Goal: Transaction & Acquisition: Subscribe to service/newsletter

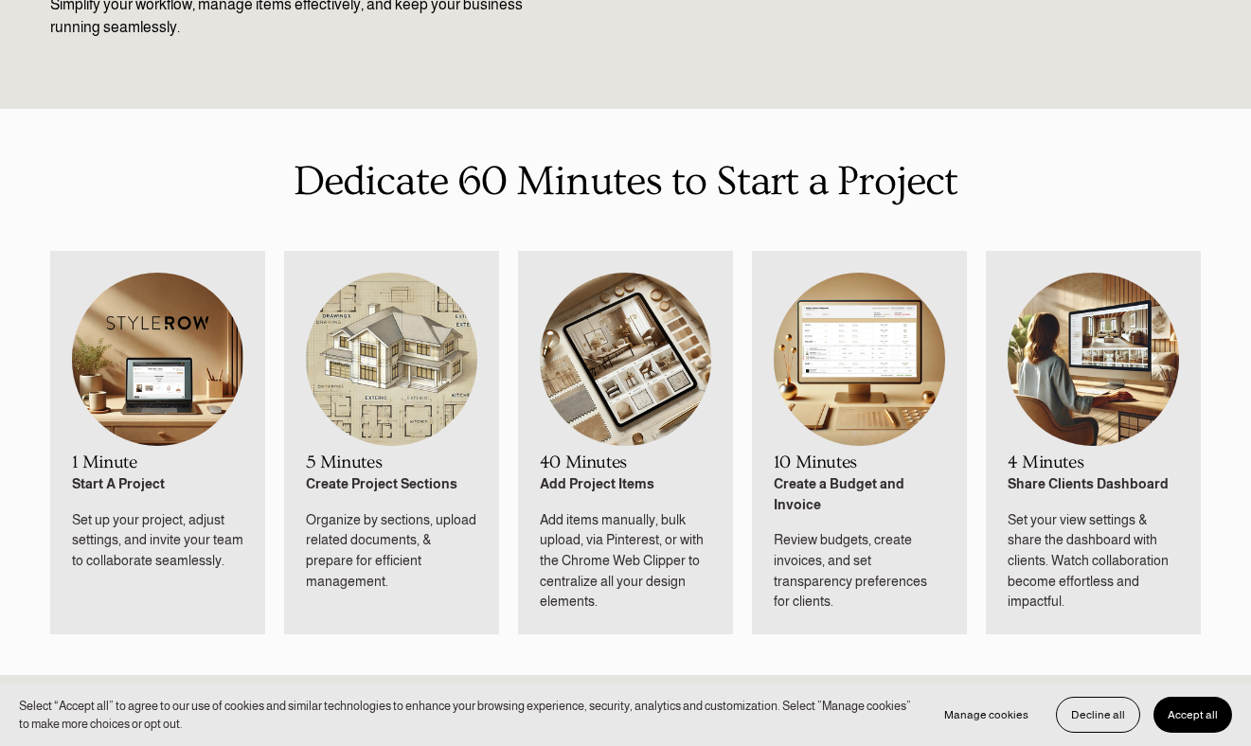
scroll to position [748, 0]
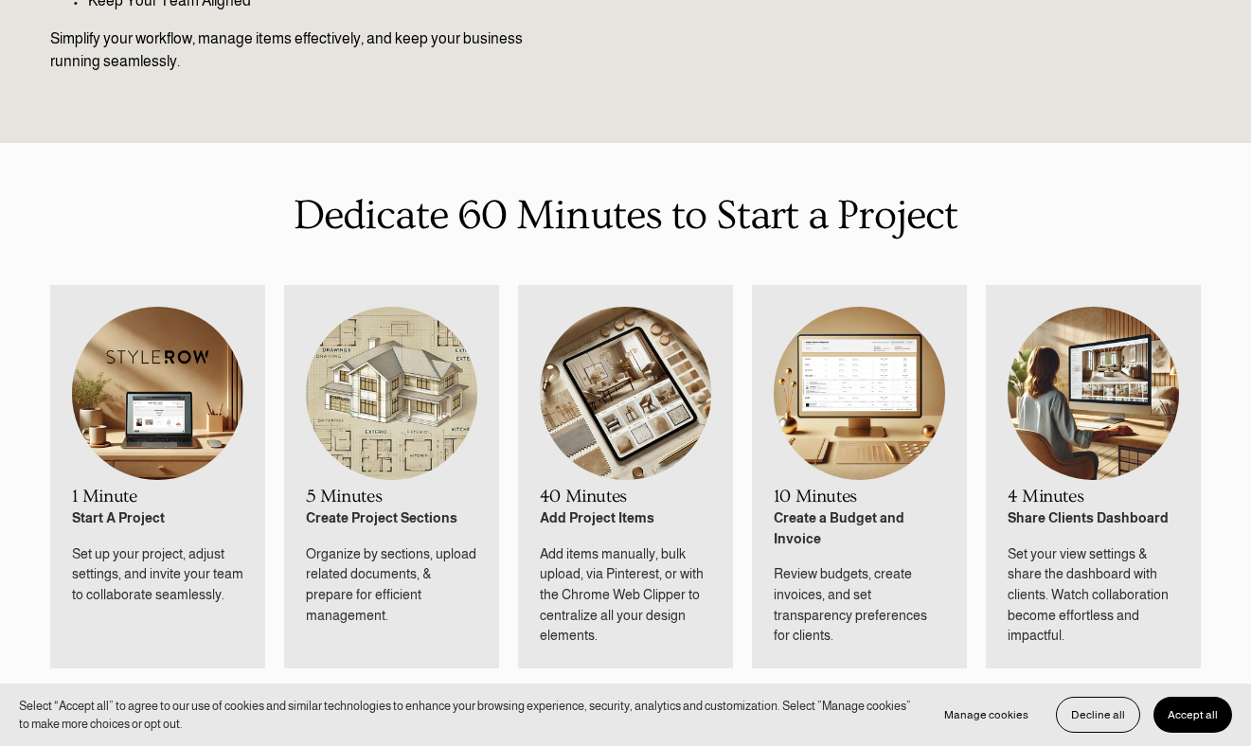
click at [638, 424] on img at bounding box center [626, 393] width 172 height 173
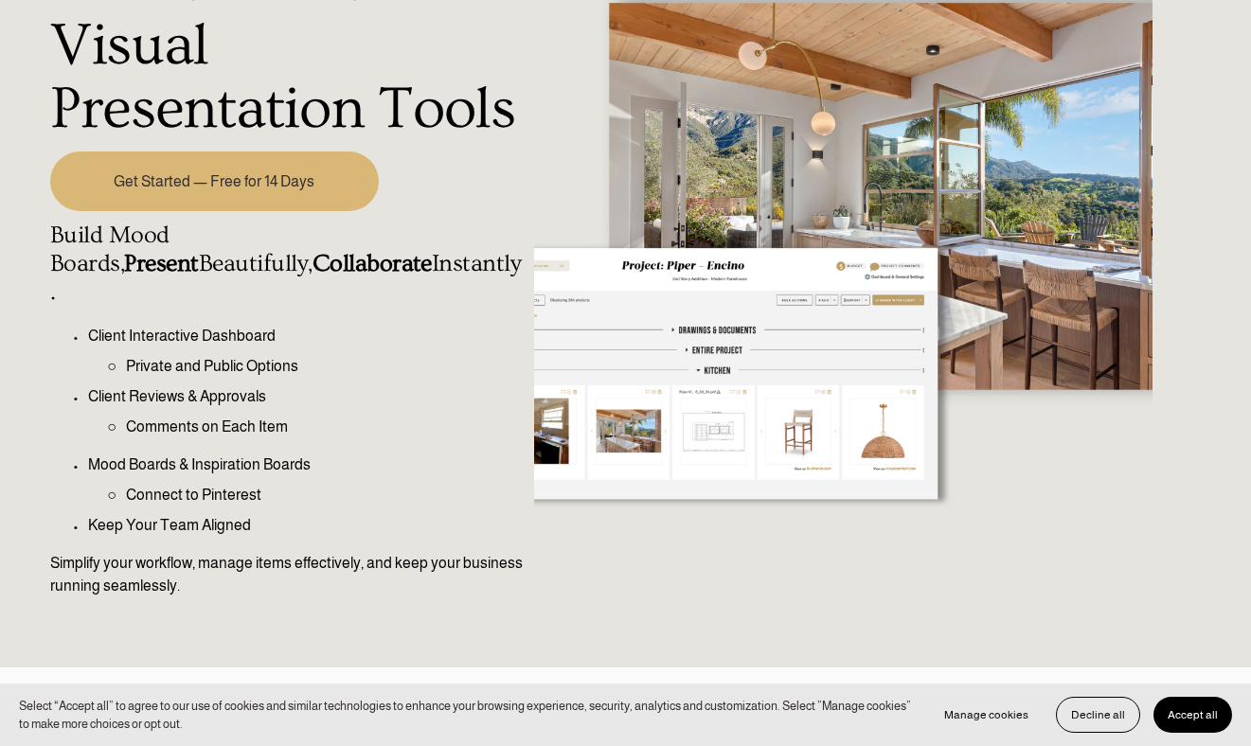
scroll to position [0, 0]
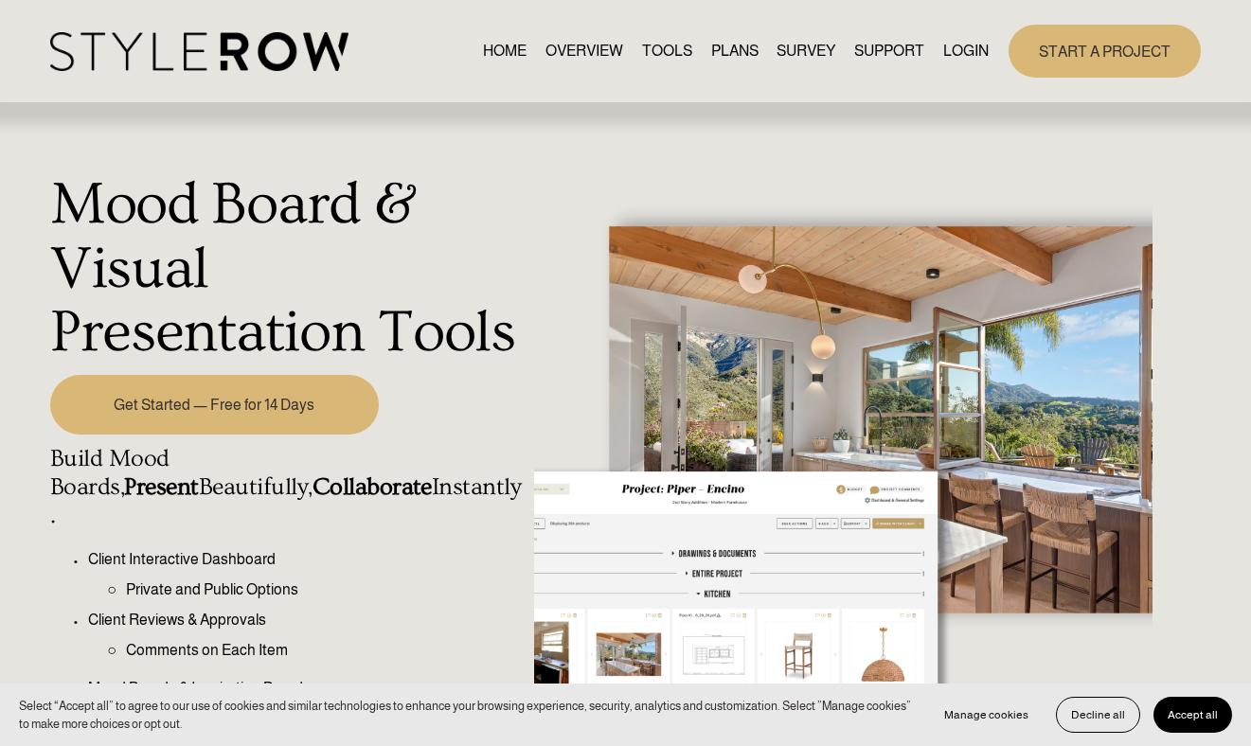
click at [579, 56] on link "OVERVIEW" at bounding box center [584, 51] width 78 height 26
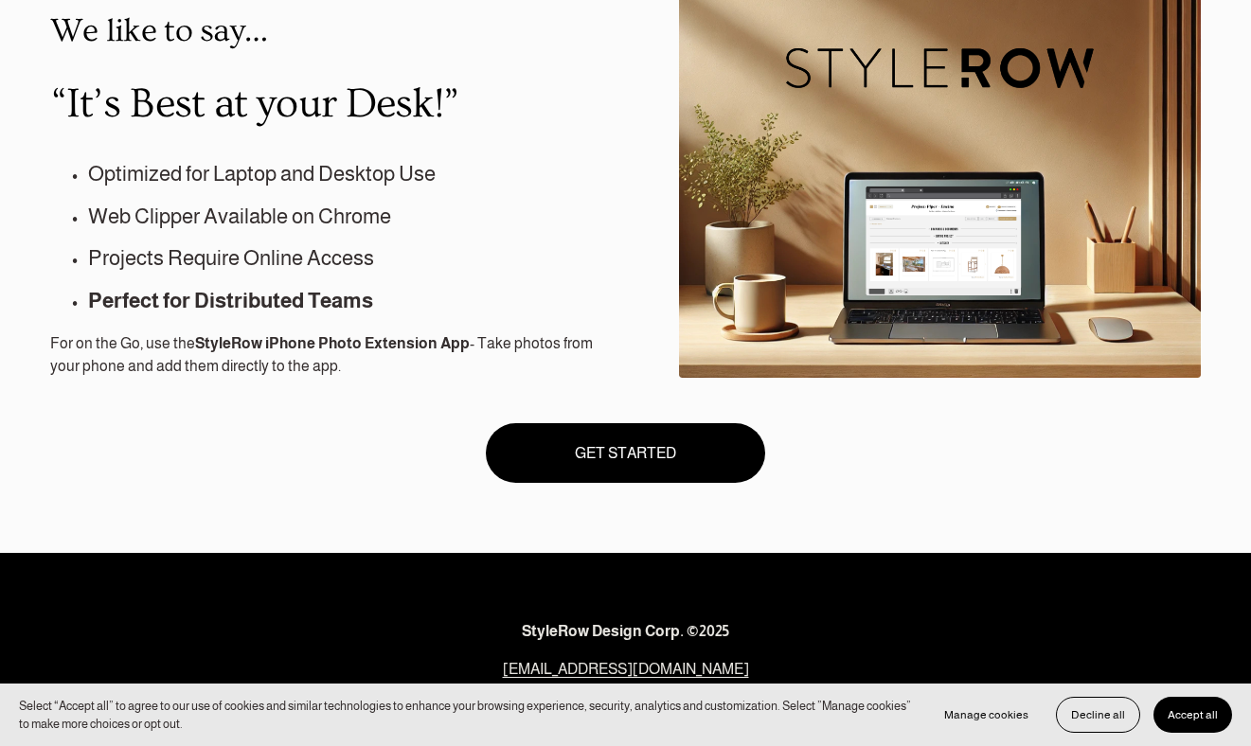
scroll to position [1641, 0]
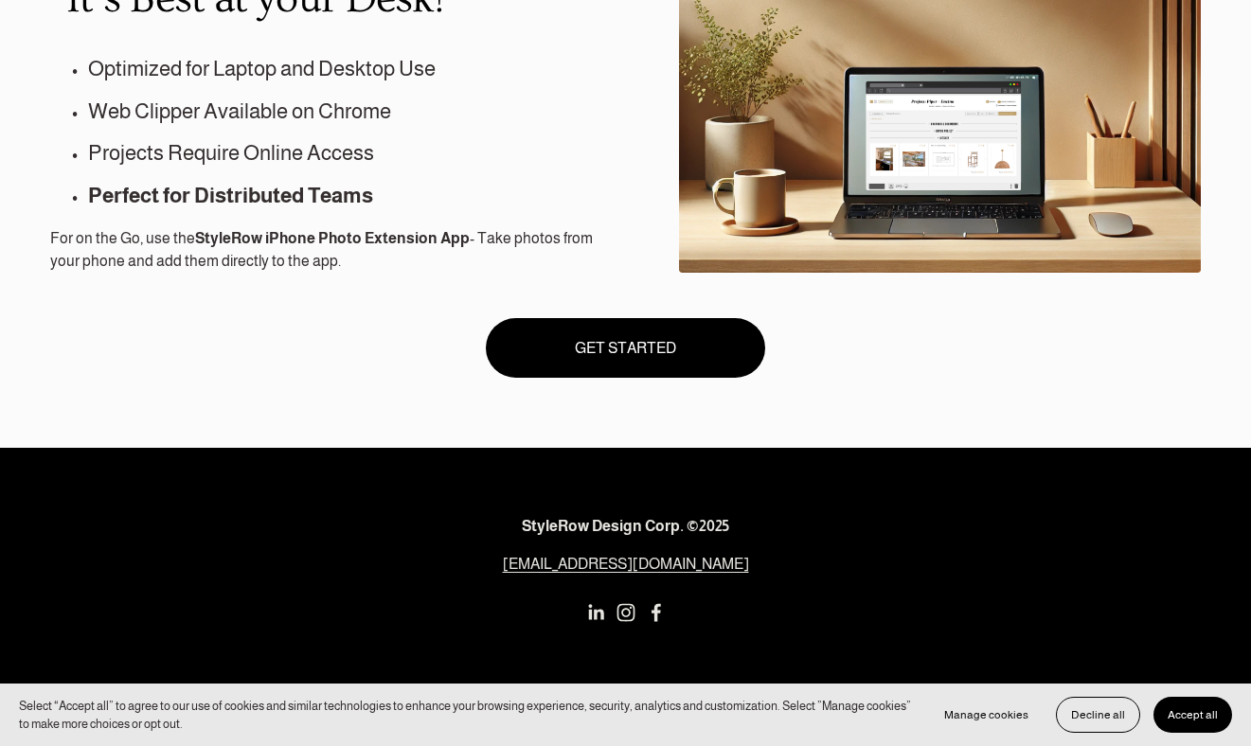
click at [702, 345] on link "GET STARTED" at bounding box center [626, 348] width 280 height 60
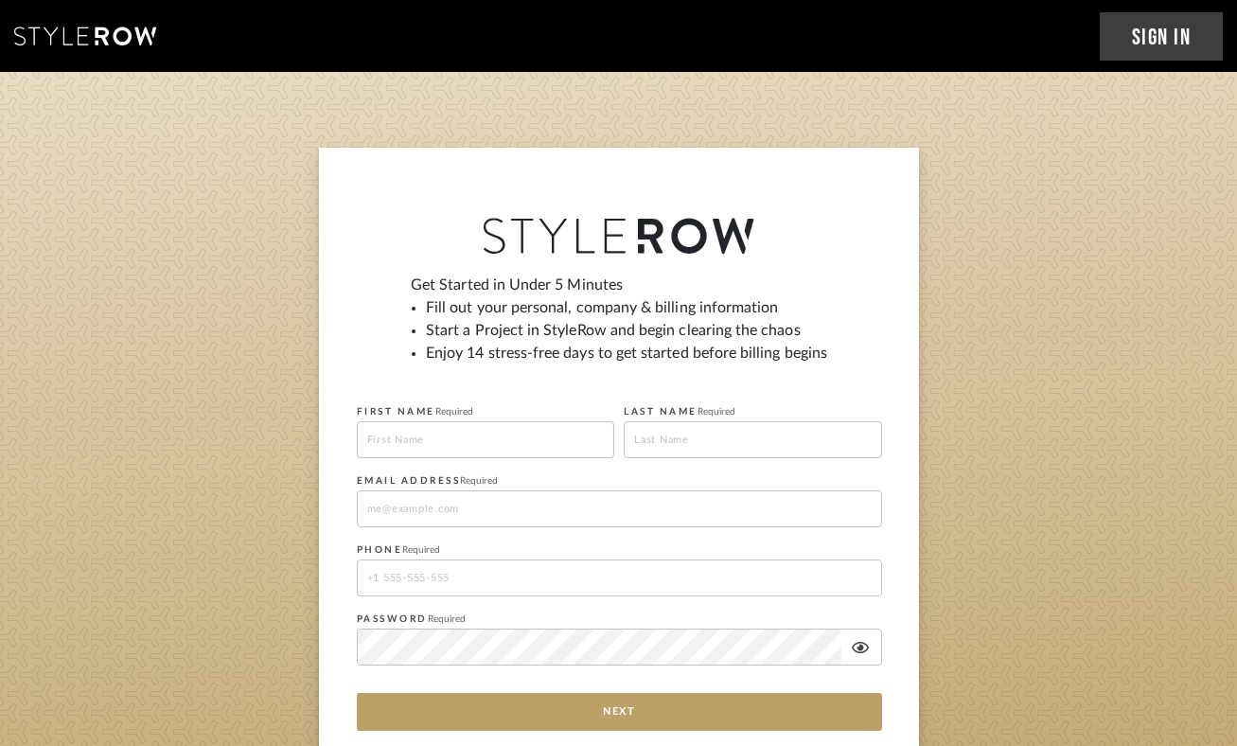
click at [107, 31] on icon at bounding box center [85, 36] width 142 height 19
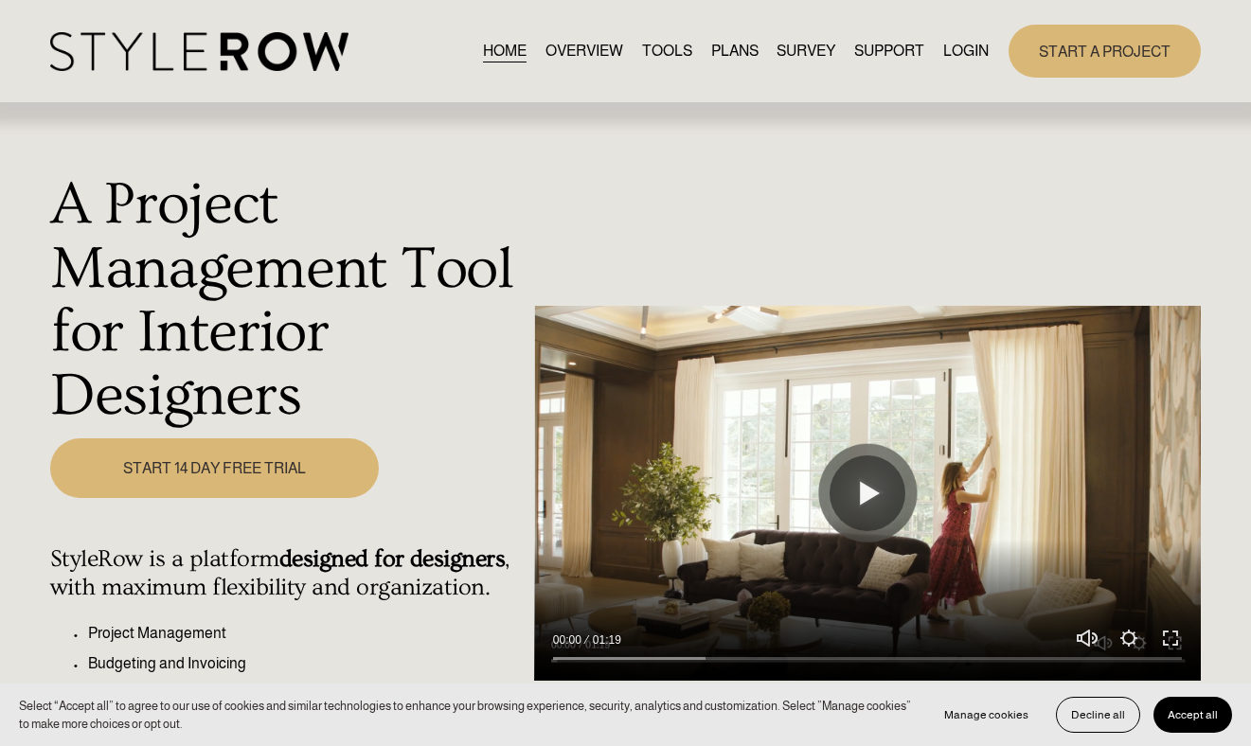
click at [721, 52] on link "PLANS" at bounding box center [734, 51] width 47 height 26
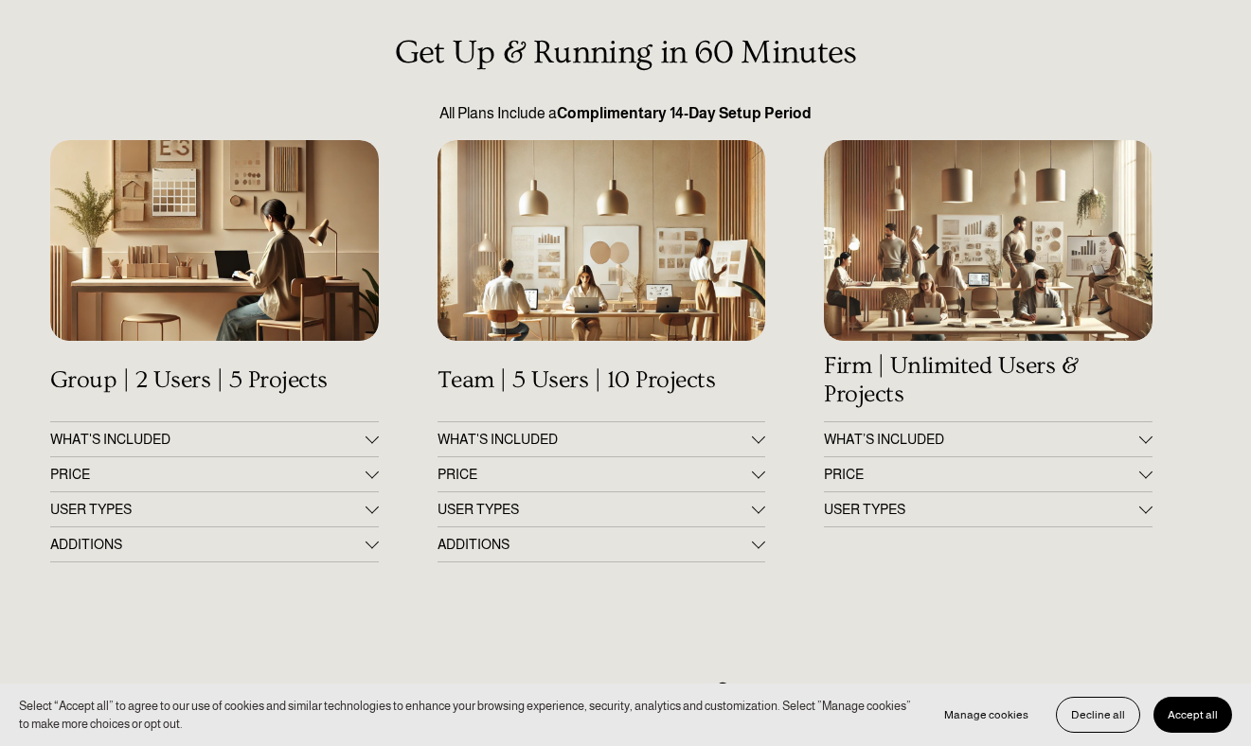
scroll to position [165, 0]
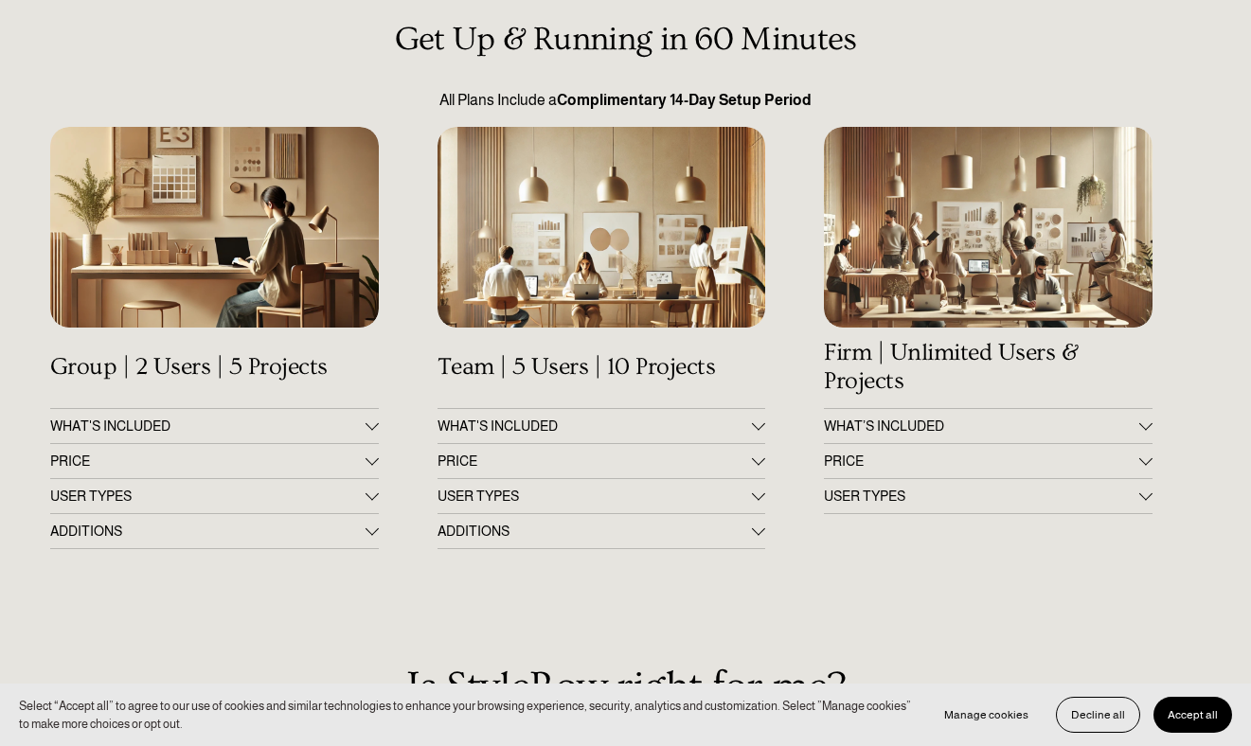
click at [244, 459] on span "PRICE" at bounding box center [207, 460] width 315 height 15
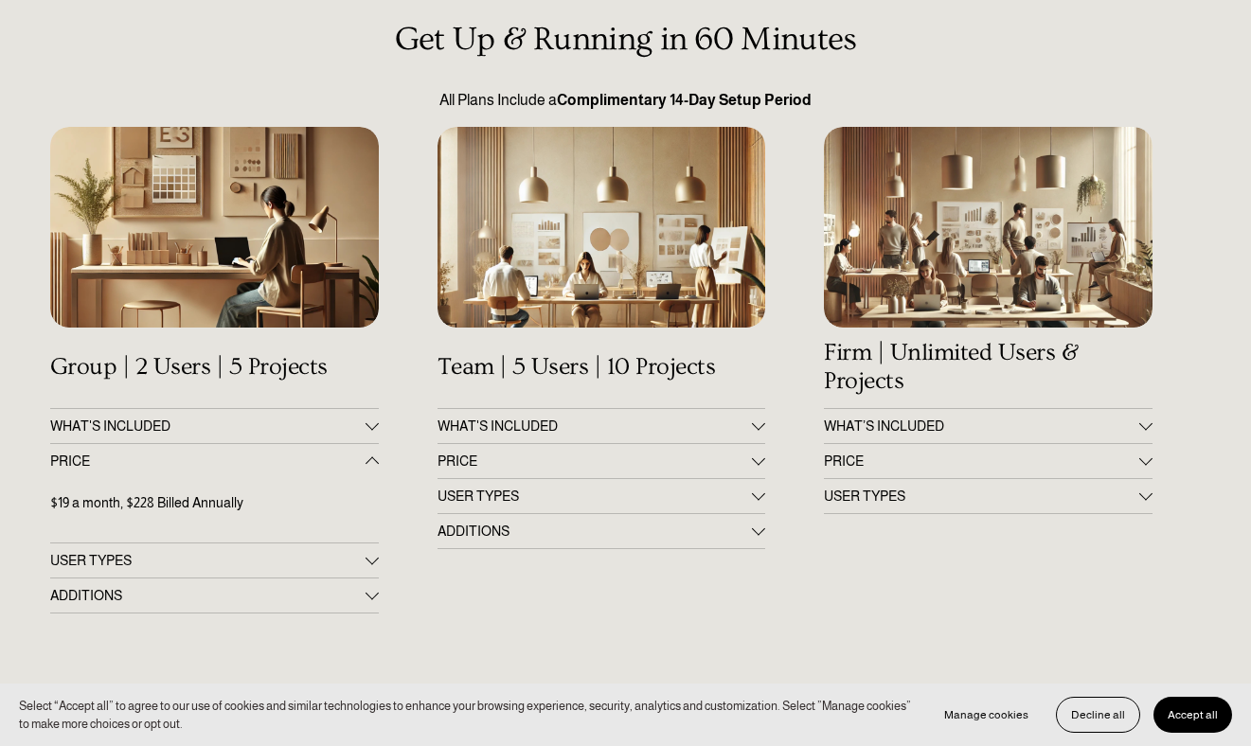
click at [212, 431] on span "WHAT'S INCLUDED" at bounding box center [207, 425] width 315 height 15
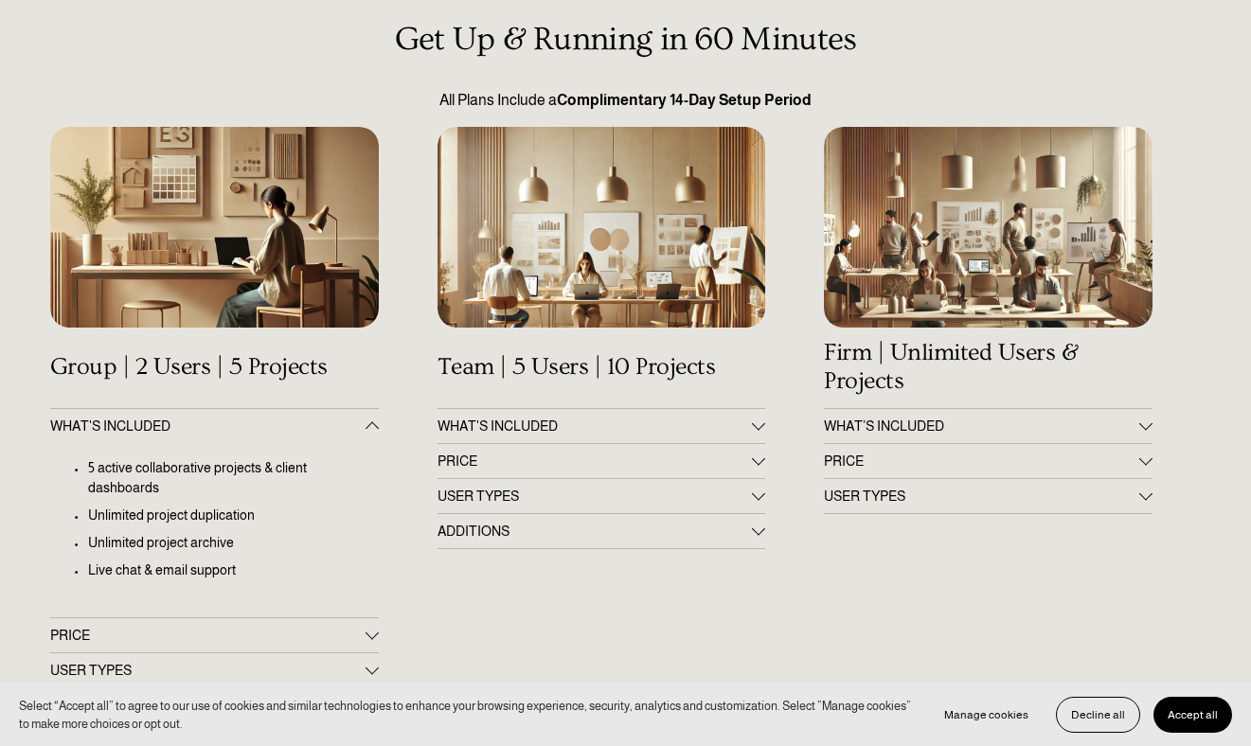
click at [870, 471] on button "PRICE" at bounding box center [988, 461] width 329 height 34
click at [872, 428] on span "WHAT’S INCLUDED" at bounding box center [981, 425] width 315 height 15
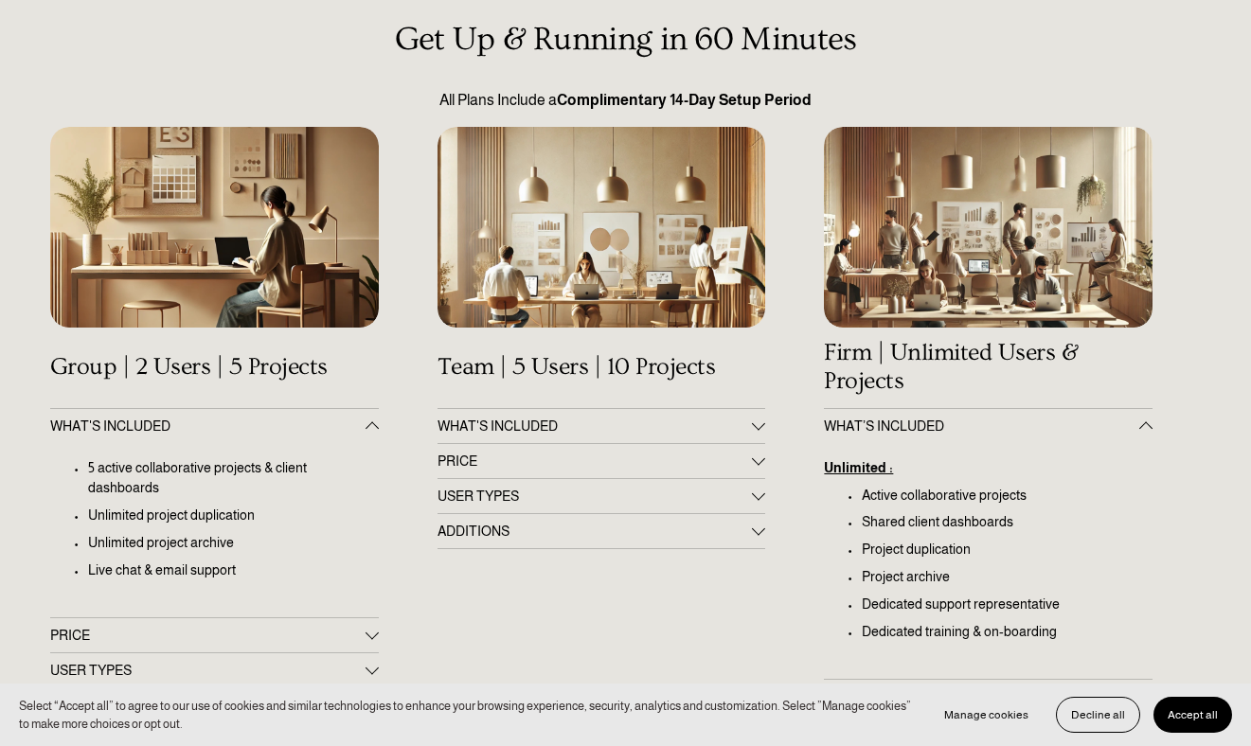
click at [872, 428] on span "WHAT’S INCLUDED" at bounding box center [981, 425] width 315 height 15
